Goal: Information Seeking & Learning: Learn about a topic

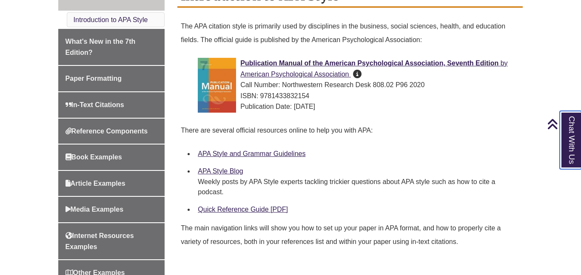
scroll to position [255, 0]
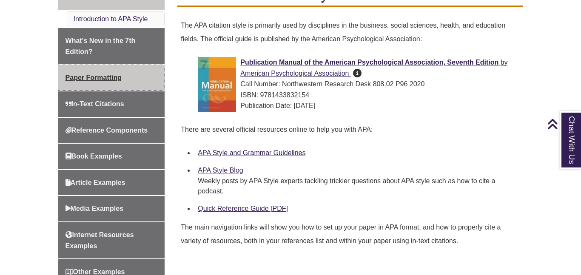
click at [103, 80] on span "Paper Formatting" at bounding box center [94, 77] width 56 height 7
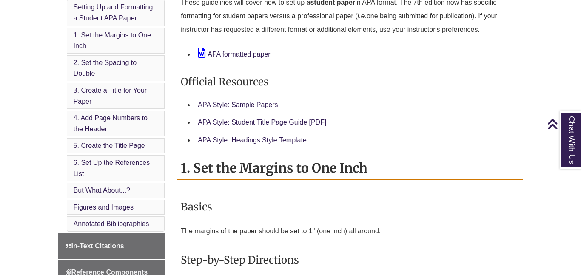
scroll to position [331, 0]
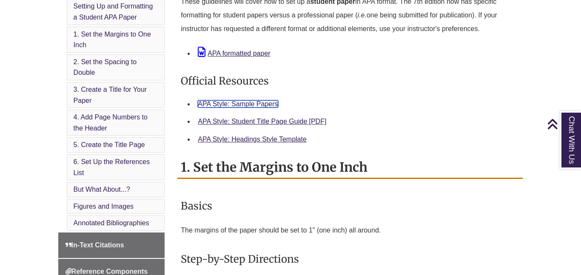
click at [254, 104] on link "APA Style: Sample Papers" at bounding box center [238, 103] width 80 height 7
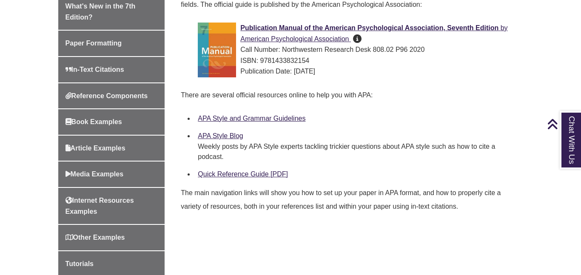
scroll to position [290, 0]
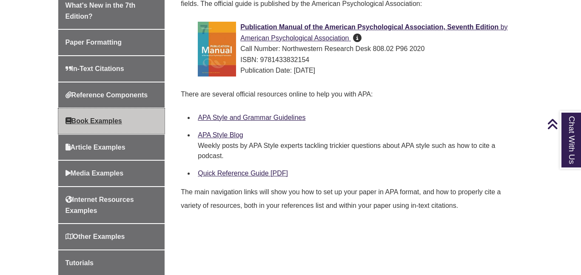
click at [102, 125] on link "Book Examples" at bounding box center [111, 122] width 107 height 26
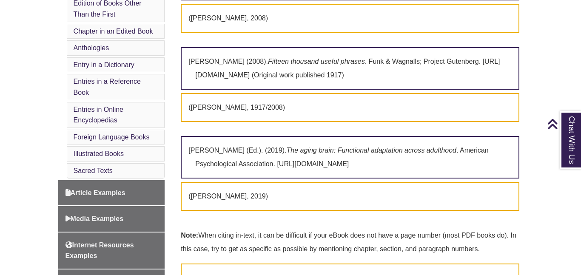
scroll to position [446, 0]
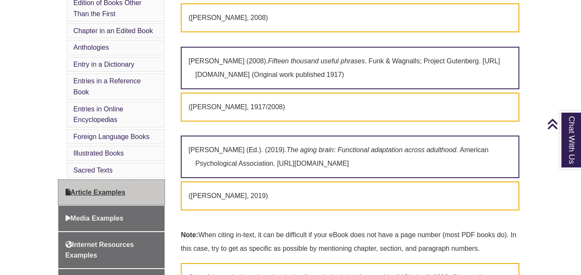
click at [108, 187] on link "Article Examples" at bounding box center [111, 193] width 107 height 26
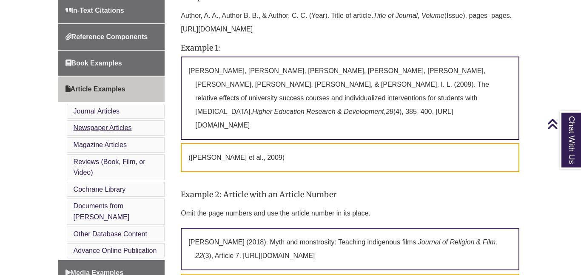
scroll to position [334, 0]
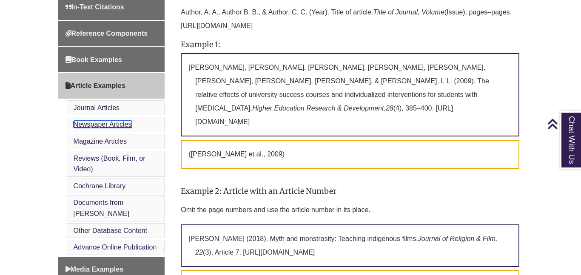
click at [119, 126] on link "Newspaper Articles" at bounding box center [103, 124] width 58 height 7
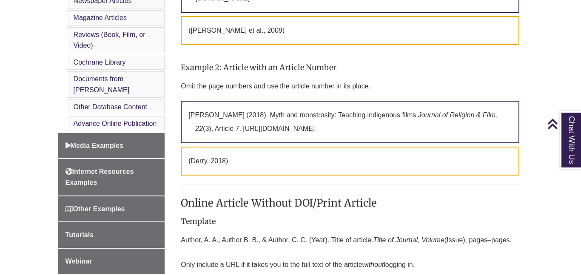
scroll to position [450, 0]
